Goal: Task Accomplishment & Management: Use online tool/utility

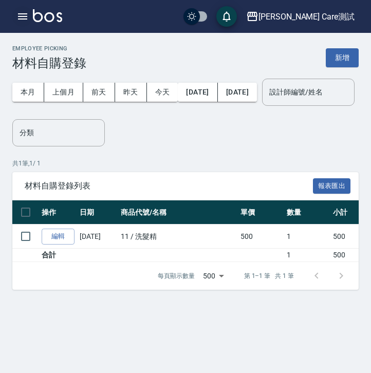
click at [20, 11] on icon "button" at bounding box center [22, 16] width 12 height 12
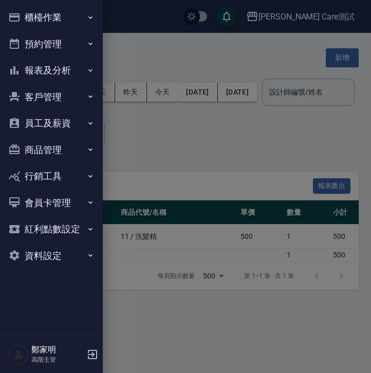
click at [37, 18] on button "櫃檯作業" at bounding box center [51, 17] width 95 height 27
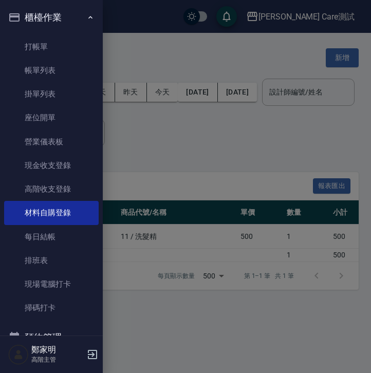
click at [206, 149] on div at bounding box center [185, 186] width 371 height 373
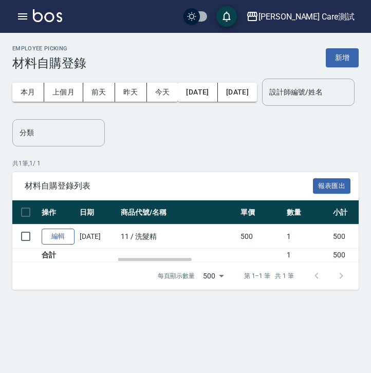
click at [47, 245] on link "編輯" at bounding box center [58, 237] width 33 height 16
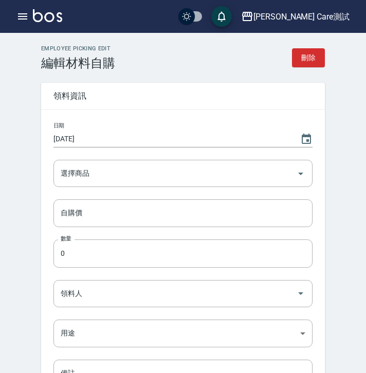
type input "洗髮精"
type input "500"
type input "1"
type input "示範帳號(つ´ω`)つ"
type input "自購"
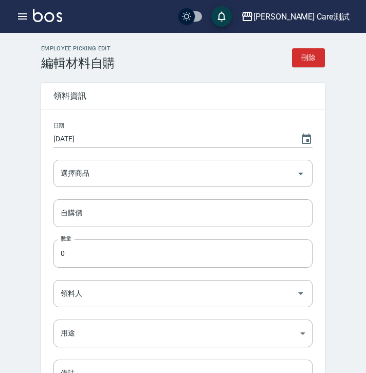
type textarea "測試測試"
click at [289, 169] on icon "Clear" at bounding box center [286, 174] width 10 height 10
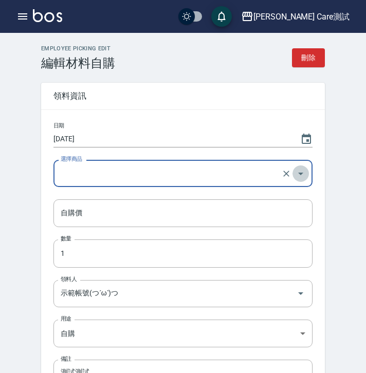
click at [296, 174] on icon "Open" at bounding box center [301, 174] width 12 height 12
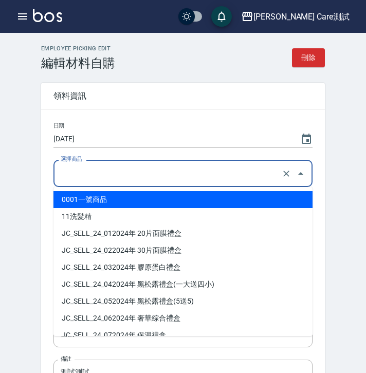
click at [333, 195] on div "Employee Picking Edit 編輯材料自購 刪除 領料資訊 日期 [DATE] 選擇商品 選擇商品 自購價 自購價 數量 1 數量 領料人 示範…" at bounding box center [183, 270] width 308 height 450
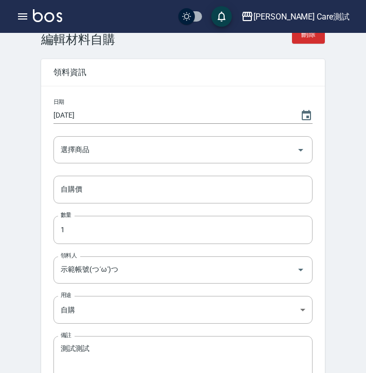
scroll to position [31, 0]
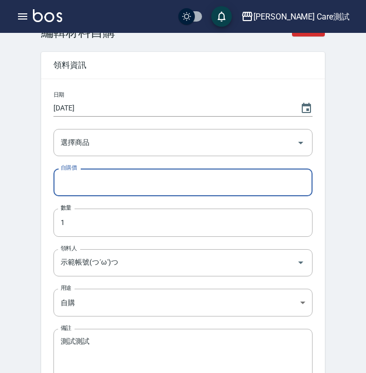
click at [296, 185] on input "自購價" at bounding box center [182, 183] width 259 height 28
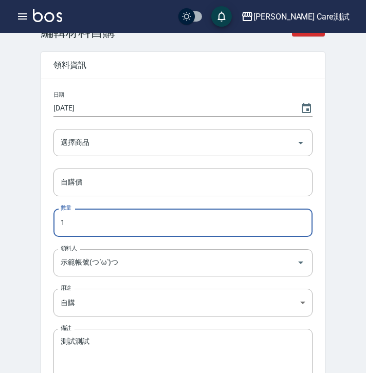
click at [278, 222] on input "1" at bounding box center [182, 223] width 259 height 28
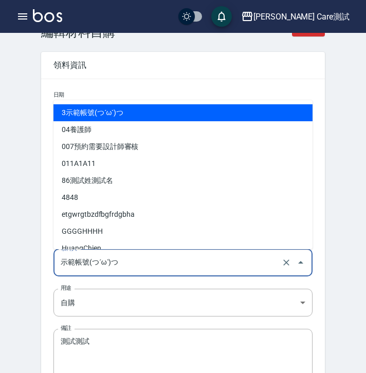
click at [276, 258] on input "示範帳號(つ´ω`)つ" at bounding box center [168, 263] width 221 height 18
click at [353, 260] on div "Employee Picking Edit 編輯材料自購 刪除 領料資訊 日期 [DATE] 選擇商品 選擇商品 自購價 自購價 數量 1 數量 領料人 示範…" at bounding box center [183, 239] width 366 height 474
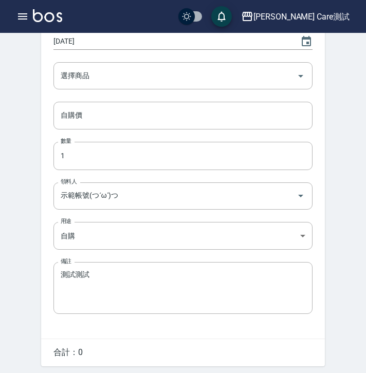
scroll to position [98, 0]
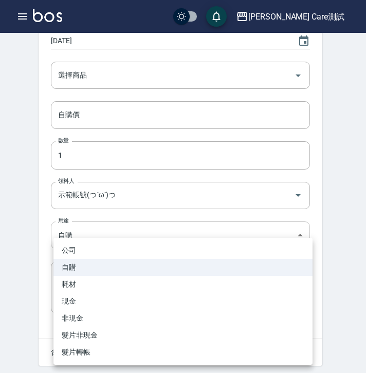
click at [288, 238] on body "[PERSON_NAME] Care測試 登出 櫃檯作業 打帳單 帳單列表 掛單列表 座位開單 營業儀表板 現金收支登錄 高階收支登錄 材料自購登錄 每日結帳…" at bounding box center [183, 155] width 366 height 507
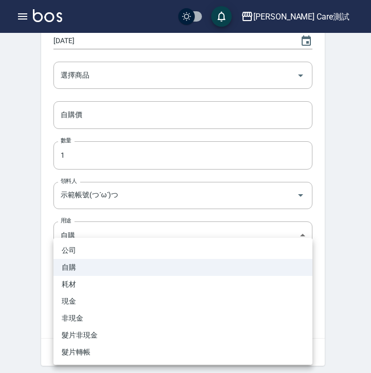
click at [350, 243] on div at bounding box center [185, 186] width 371 height 373
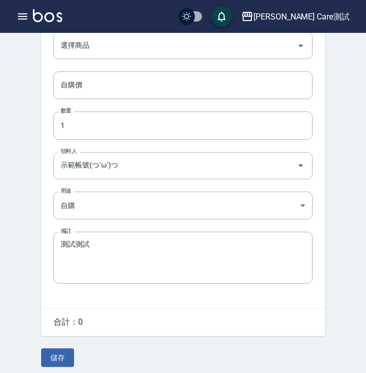
scroll to position [129, 0]
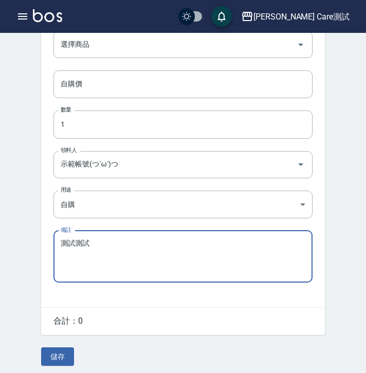
click at [235, 255] on textarea "測試測試" at bounding box center [183, 256] width 245 height 35
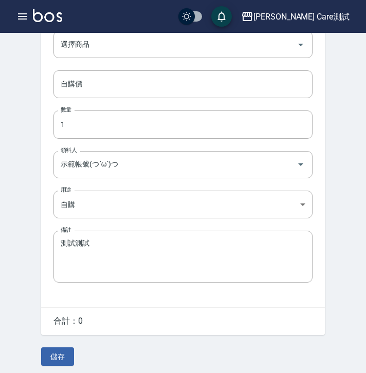
click at [341, 269] on div "Employee Picking Edit 編輯材料自購 刪除 領料資訊 日期 [DATE] 選擇商品 選擇商品 自購價 自購價 數量 1 數量 領料人 示範…" at bounding box center [183, 141] width 366 height 474
